Goal: Task Accomplishment & Management: Use online tool/utility

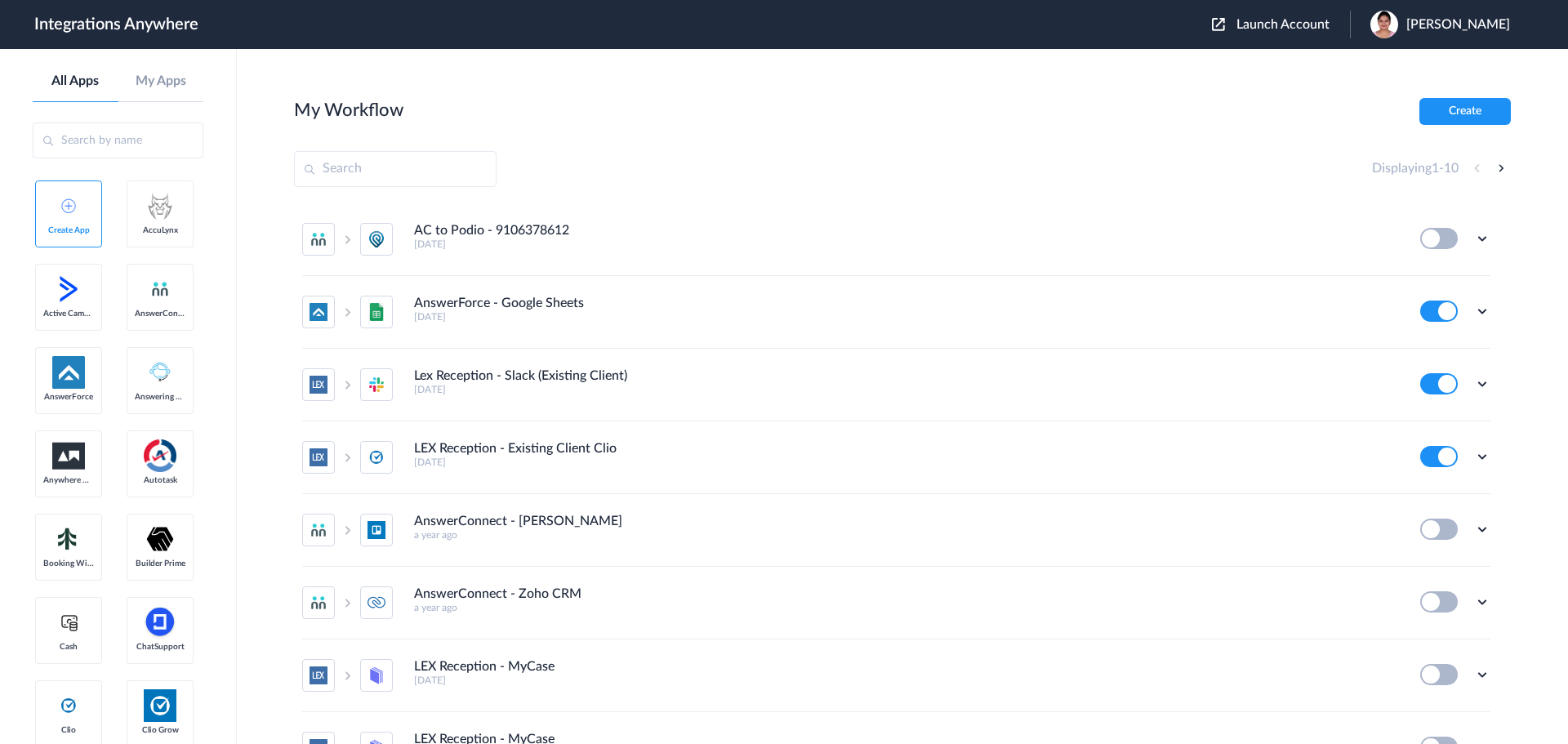
click at [1289, 23] on span "Launch Account" at bounding box center [1283, 25] width 93 height 13
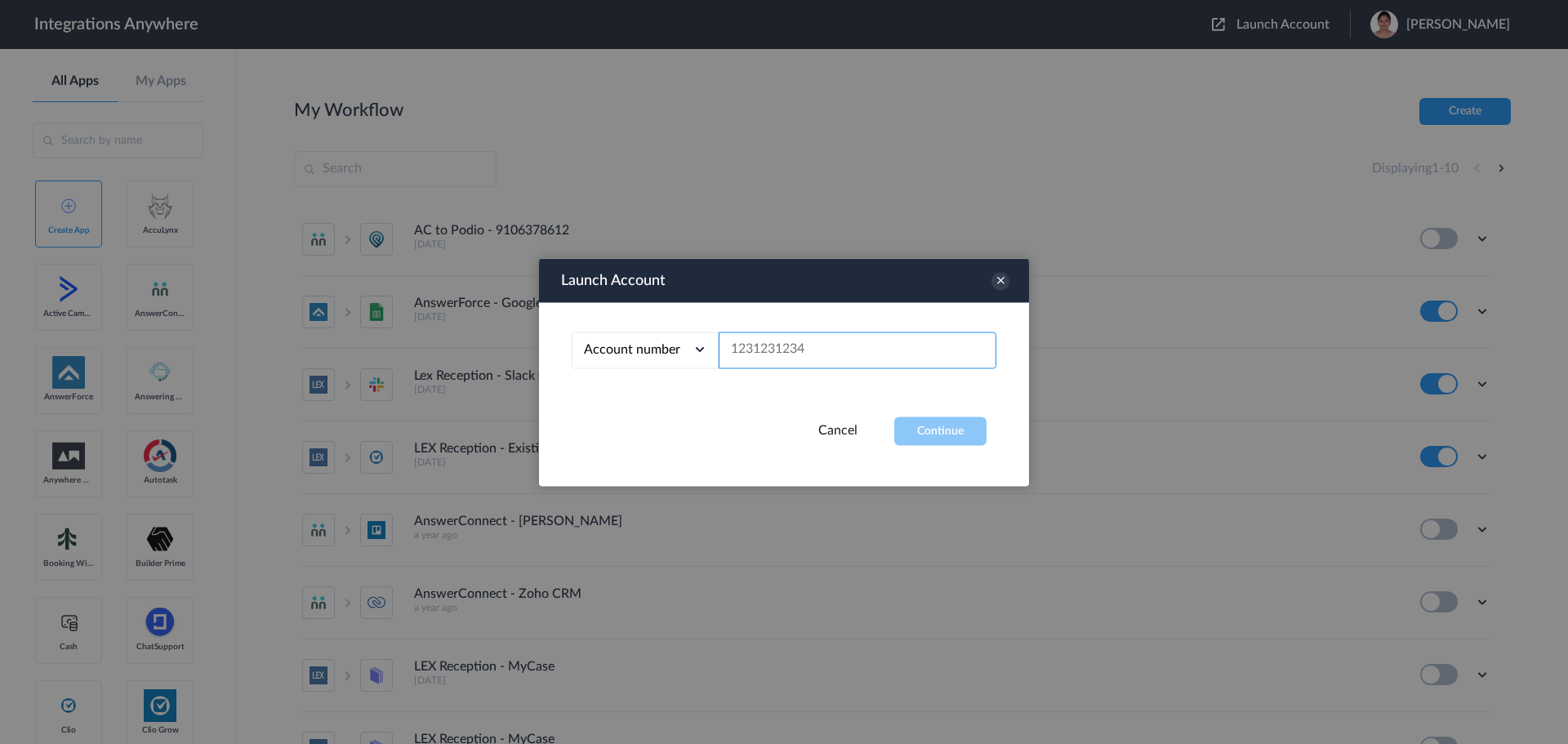
paste input "3467668571"
type input "3467668571"
click at [940, 423] on button "Continue" at bounding box center [940, 430] width 92 height 29
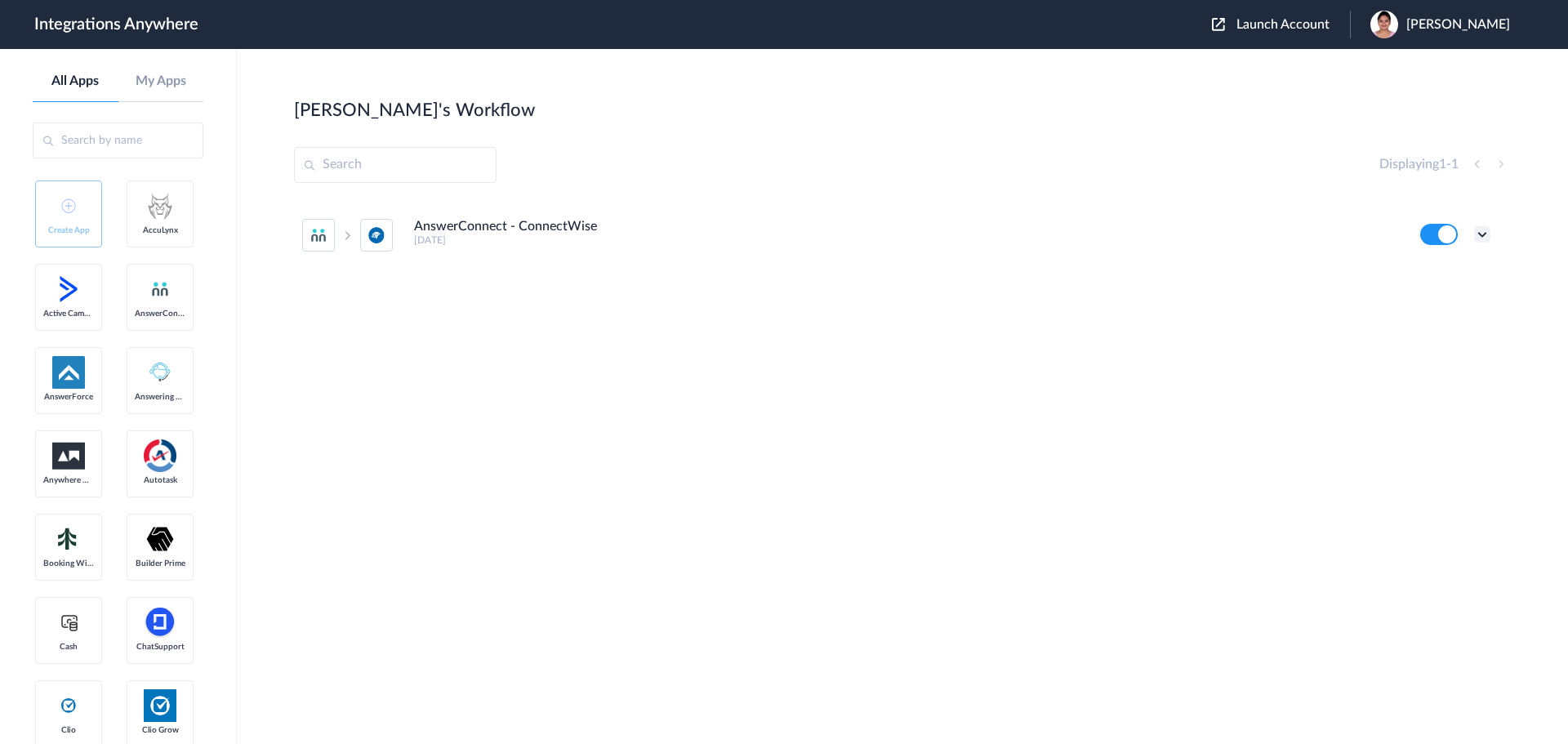
click at [1488, 234] on icon at bounding box center [1482, 235] width 17 height 17
click at [1434, 303] on link "Task history" at bounding box center [1435, 302] width 78 height 11
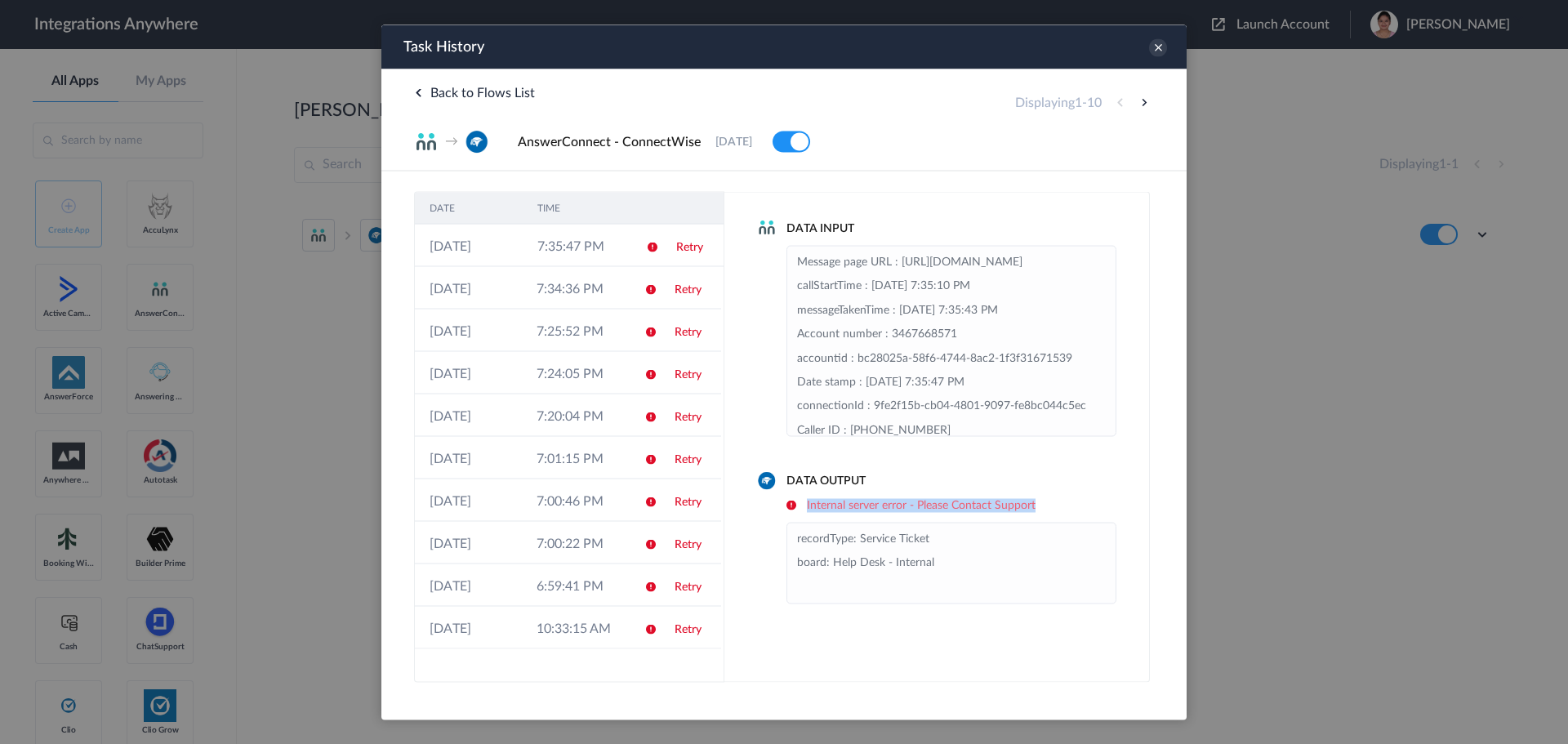
drag, startPoint x: 1042, startPoint y: 502, endPoint x: 790, endPoint y: 502, distance: 252.0
click at [790, 502] on h6 "Internal server error - Please Contact Support" at bounding box center [951, 504] width 330 height 14
copy h6 "Internal server error - Please Contact Support"
click at [1157, 48] on icon at bounding box center [1159, 48] width 18 height 18
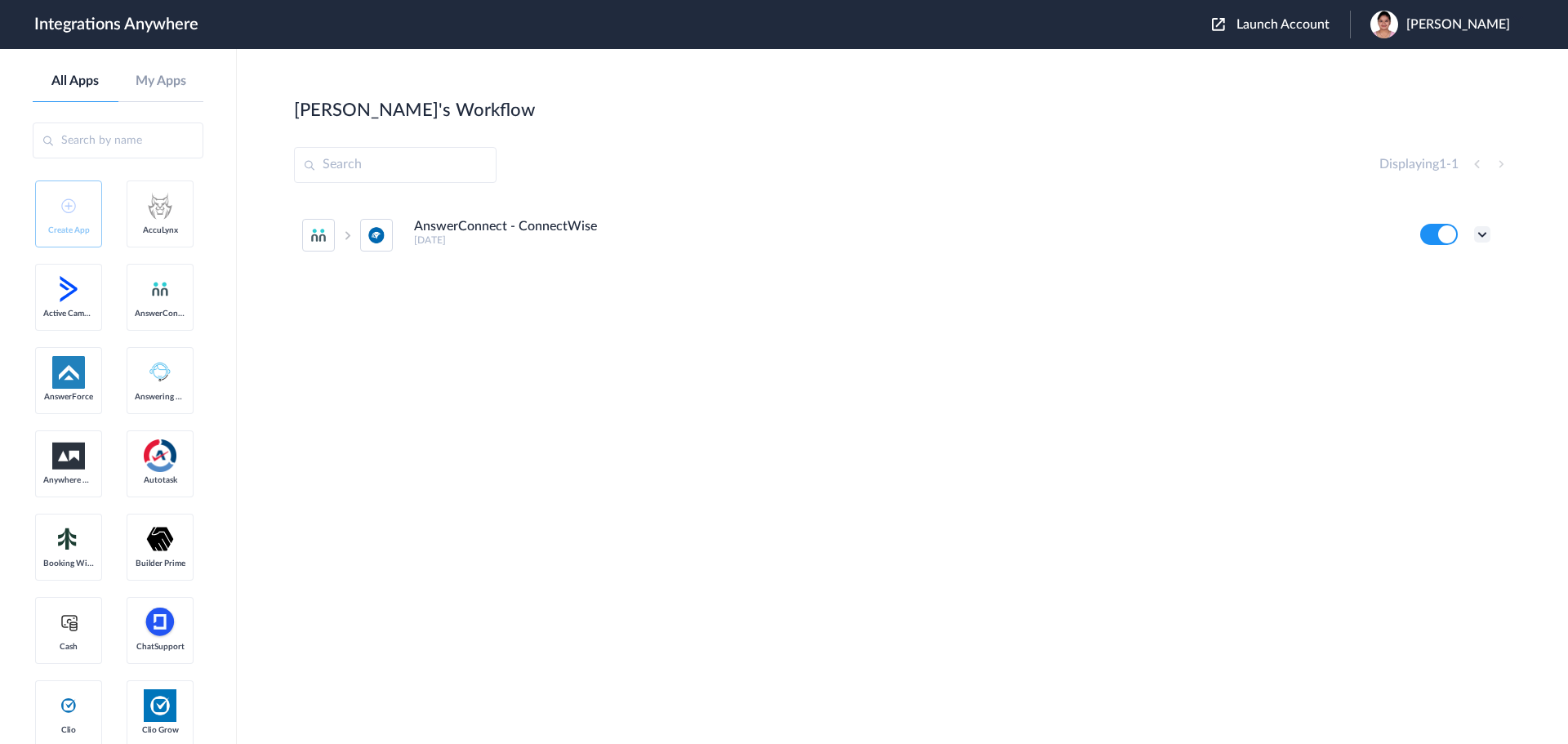
click at [1482, 231] on icon at bounding box center [1482, 235] width 17 height 17
click at [1431, 269] on link "Edit" at bounding box center [1416, 271] width 40 height 11
click at [1483, 233] on icon at bounding box center [1482, 235] width 17 height 17
click at [1429, 301] on link "Task history" at bounding box center [1435, 302] width 78 height 11
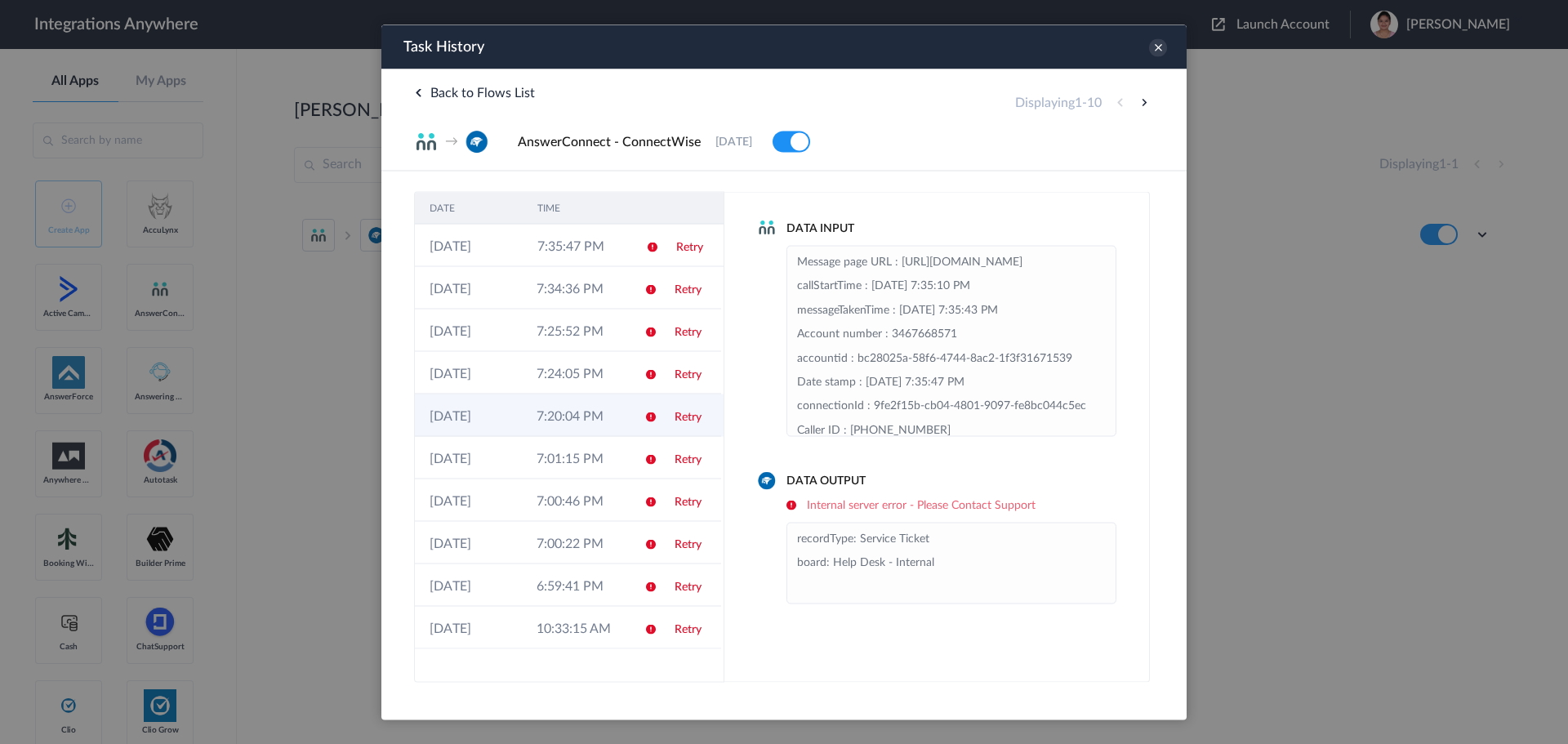
click at [689, 418] on link "Retry" at bounding box center [687, 416] width 27 height 11
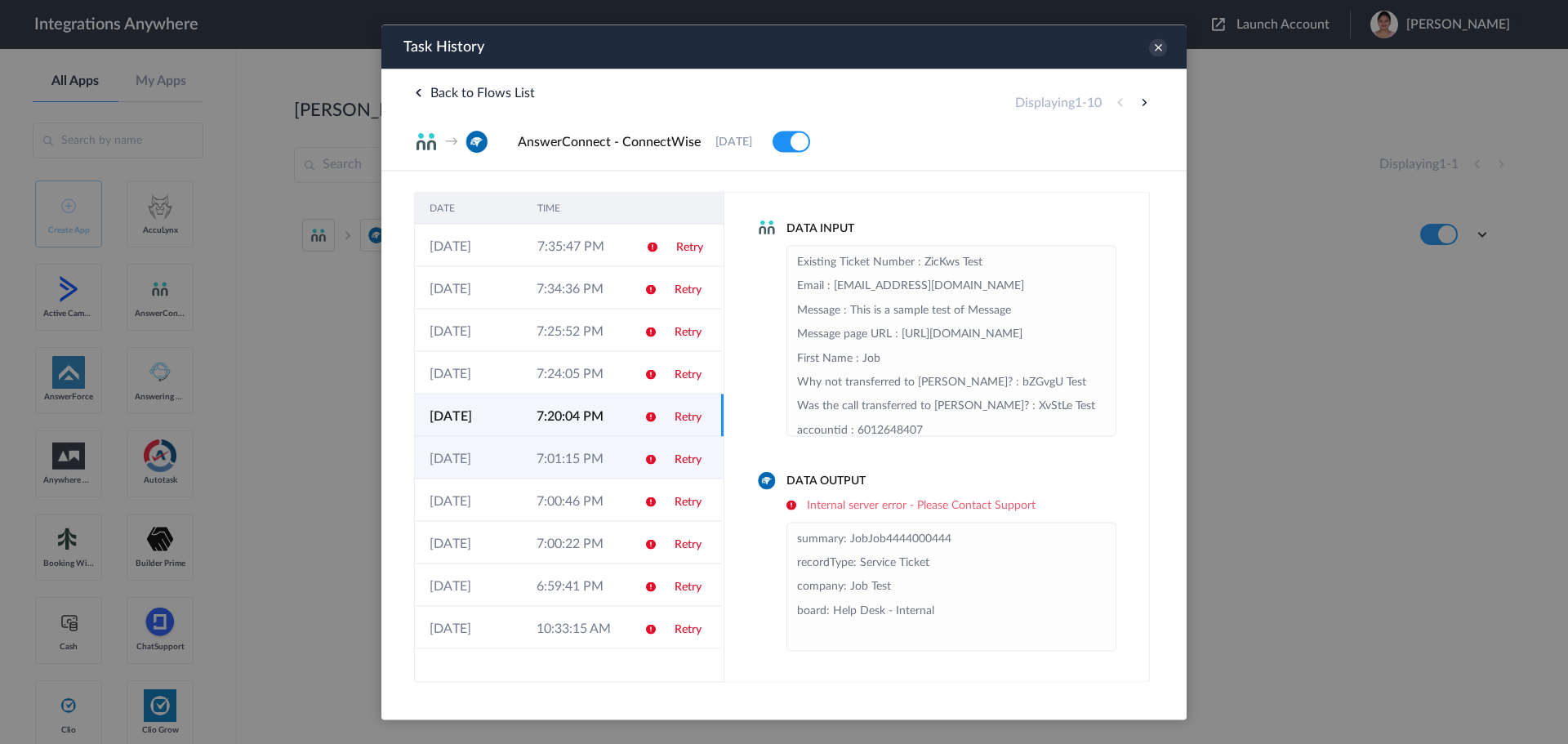
click at [687, 454] on link "Retry" at bounding box center [687, 459] width 27 height 11
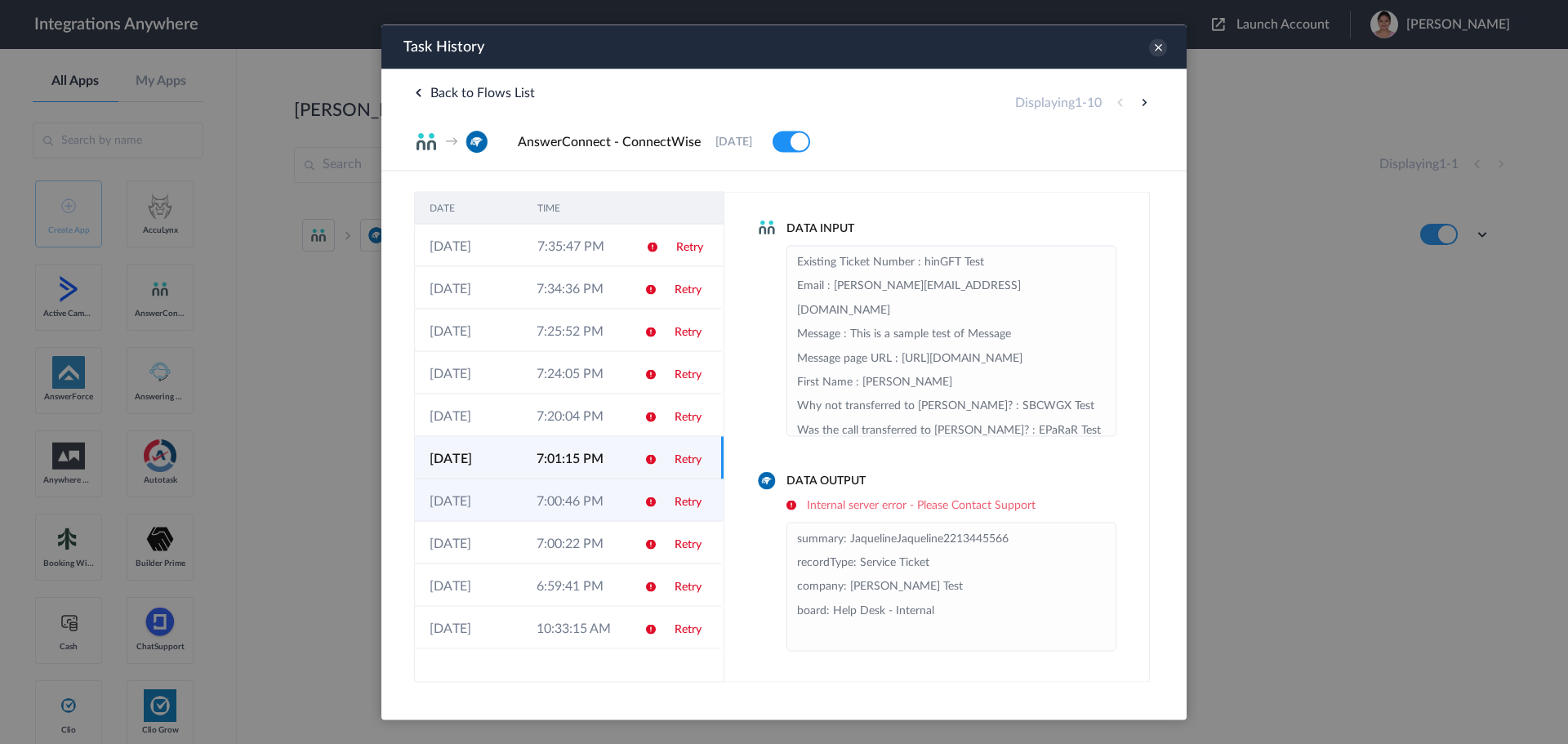
click at [688, 503] on link "Retry" at bounding box center [687, 501] width 27 height 11
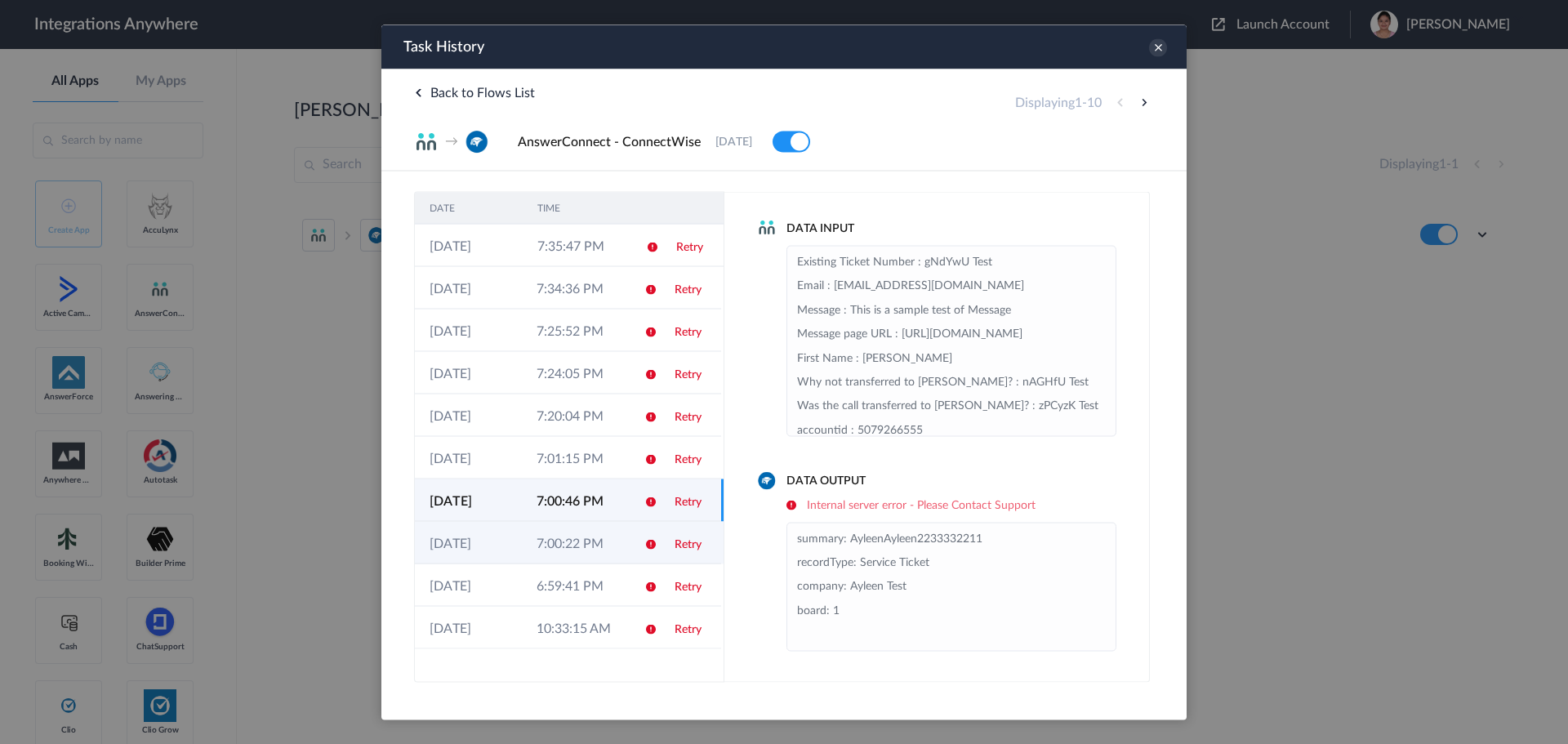
click at [687, 543] on link "Retry" at bounding box center [687, 544] width 27 height 11
click at [1152, 45] on icon at bounding box center [1159, 48] width 18 height 18
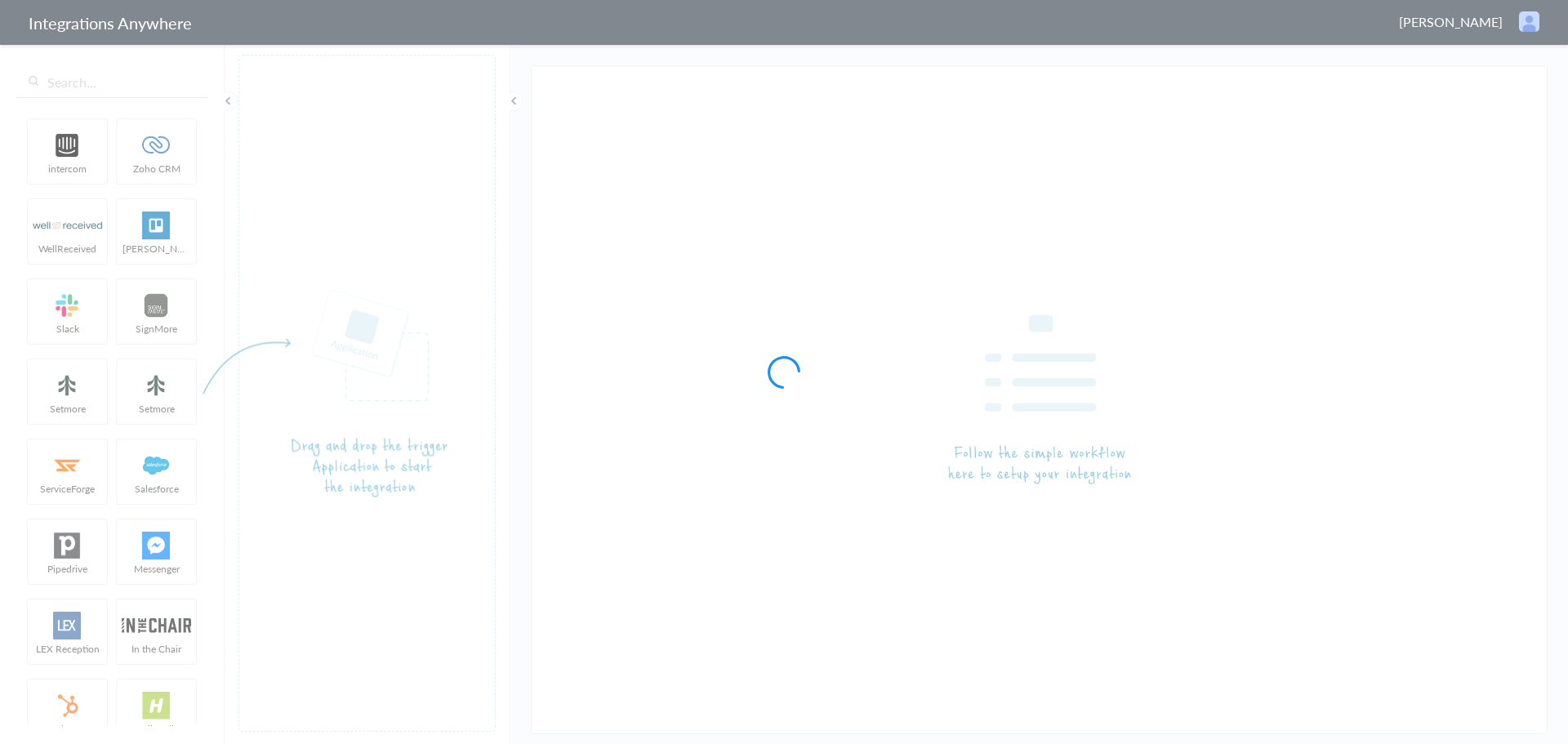
type input "AnswerConnect - ConnectWise"
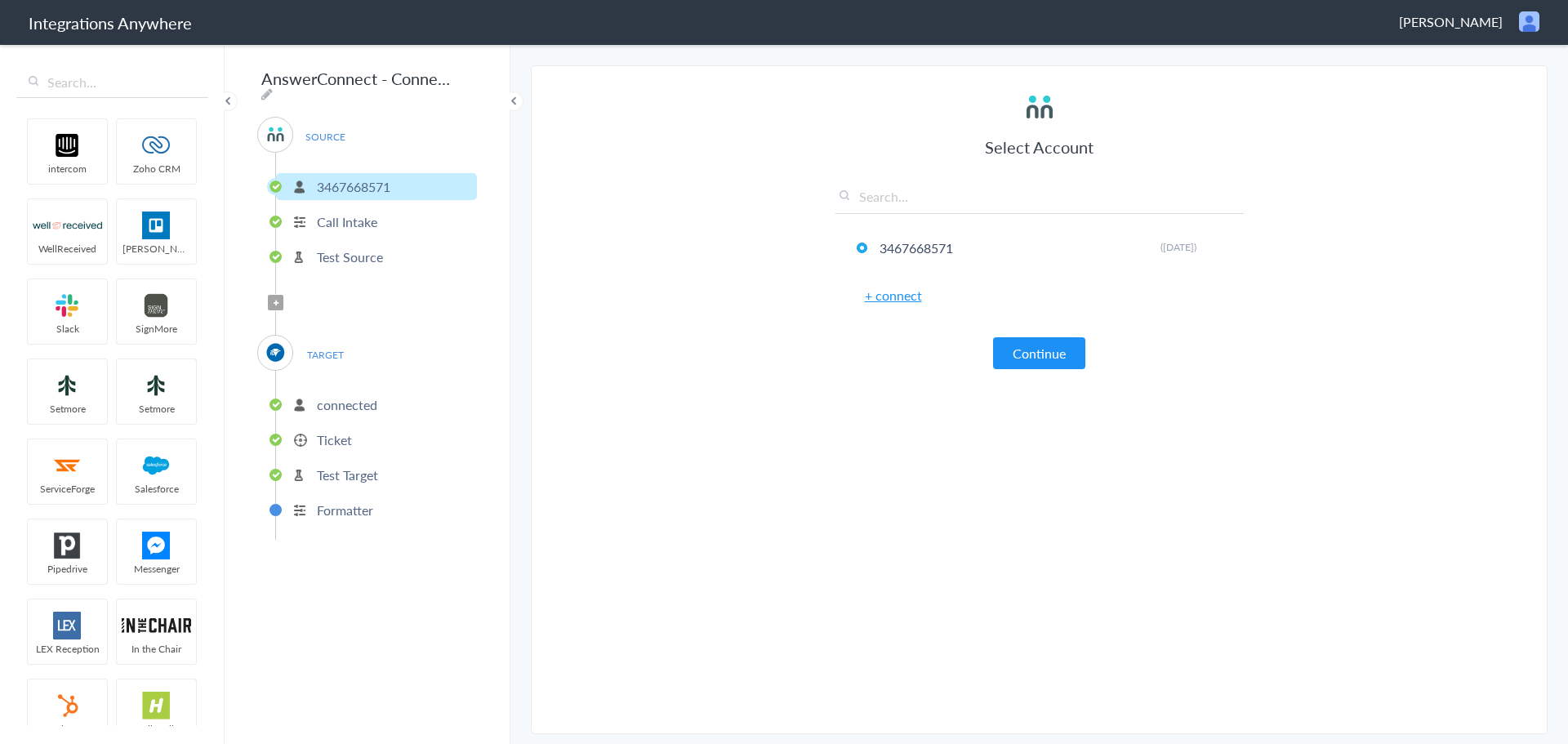
click at [335, 432] on p "Ticket" at bounding box center [334, 440] width 35 height 18
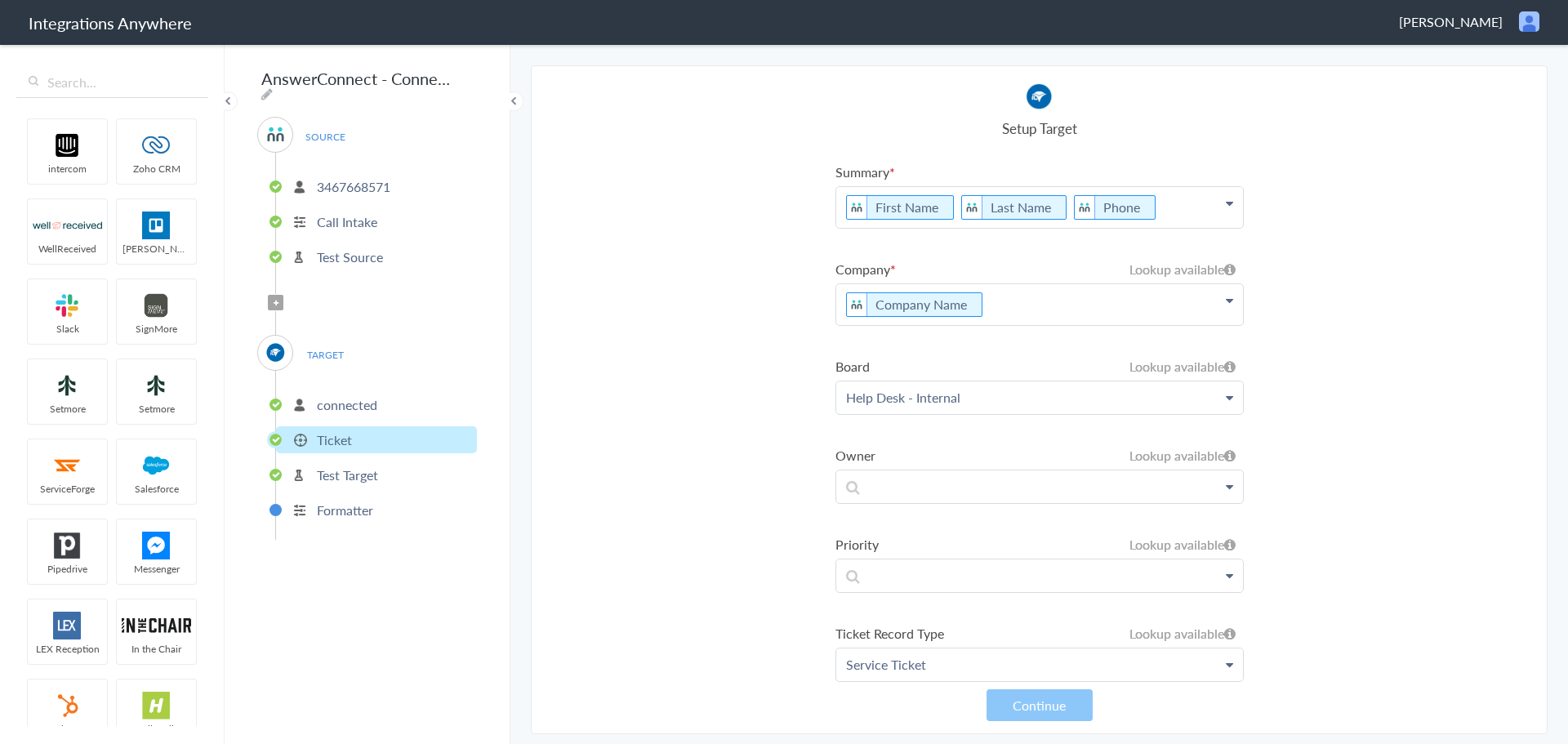
click at [335, 400] on p "connected" at bounding box center [347, 405] width 61 height 18
